Goal: Information Seeking & Learning: Learn about a topic

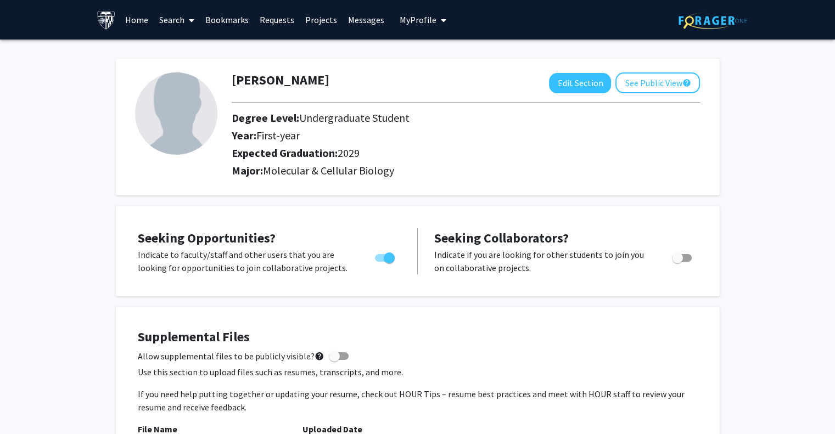
click at [186, 19] on span at bounding box center [189, 20] width 10 height 38
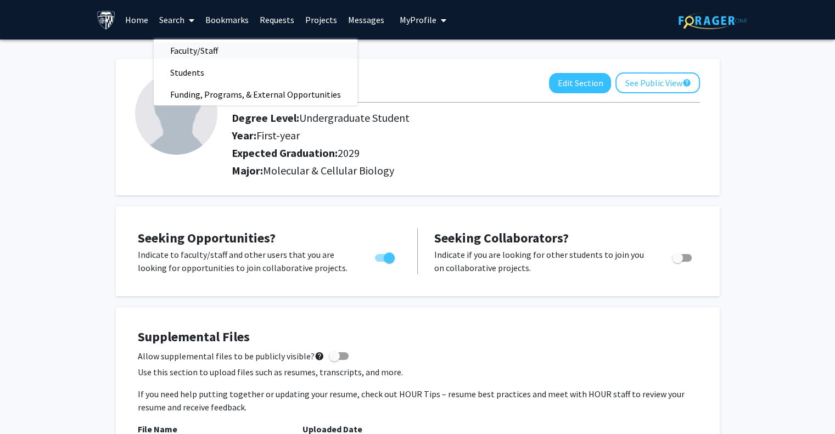
click at [197, 48] on span "Faculty/Staff" at bounding box center [194, 51] width 81 height 22
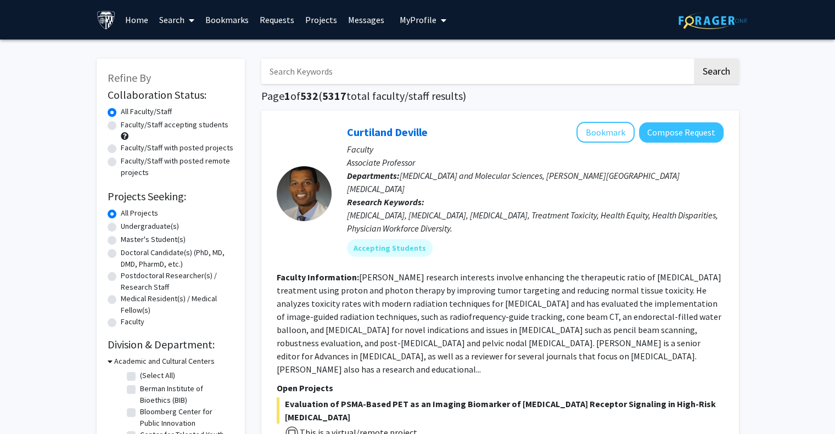
click at [154, 126] on label "Faculty/Staff accepting students" at bounding box center [175, 125] width 108 height 12
click at [128, 126] on input "Faculty/Staff accepting students" at bounding box center [124, 122] width 7 height 7
radio input "true"
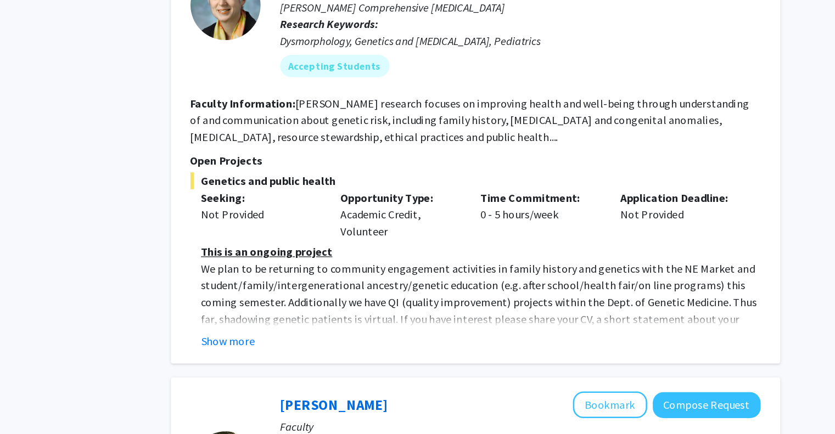
scroll to position [578, 0]
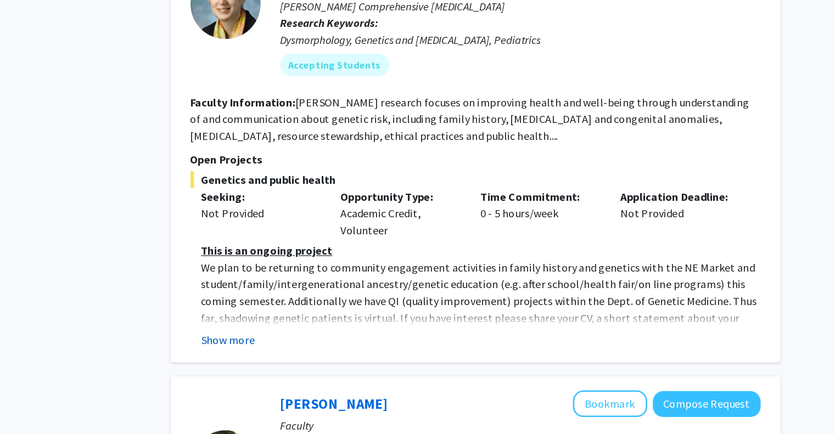
click at [313, 353] on button "Show more" at bounding box center [306, 359] width 42 height 13
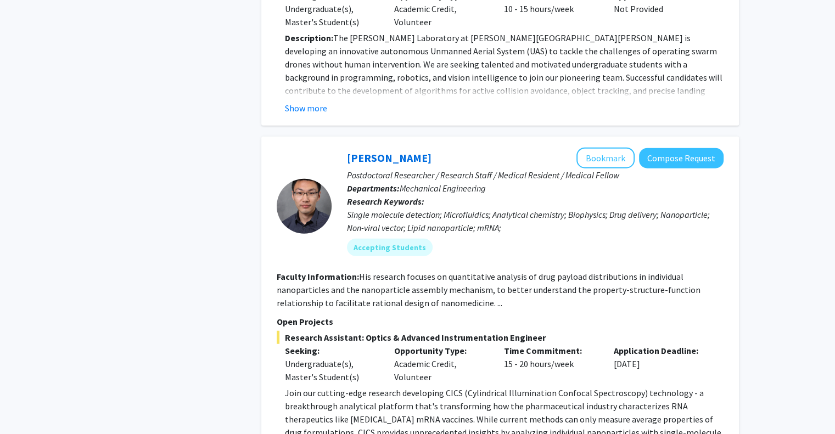
scroll to position [2795, 0]
